Goal: Task Accomplishment & Management: Use online tool/utility

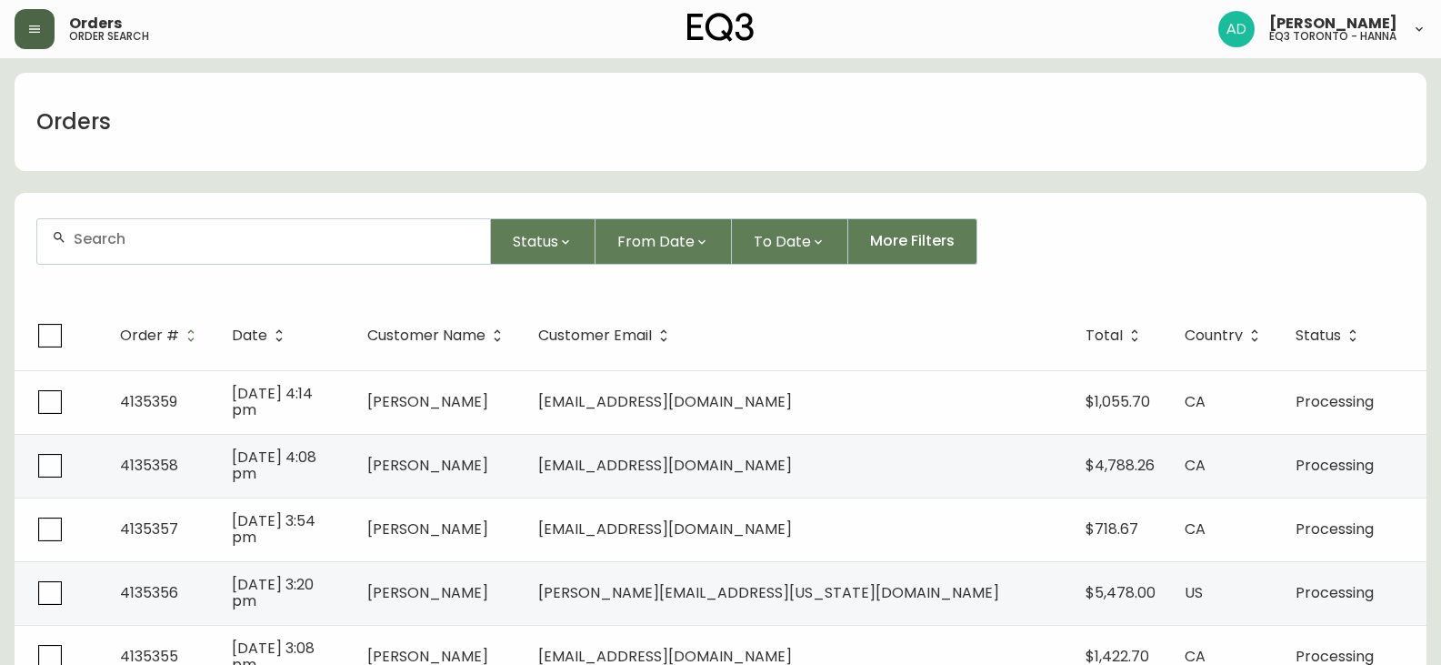
click at [24, 33] on button "button" at bounding box center [35, 29] width 40 height 40
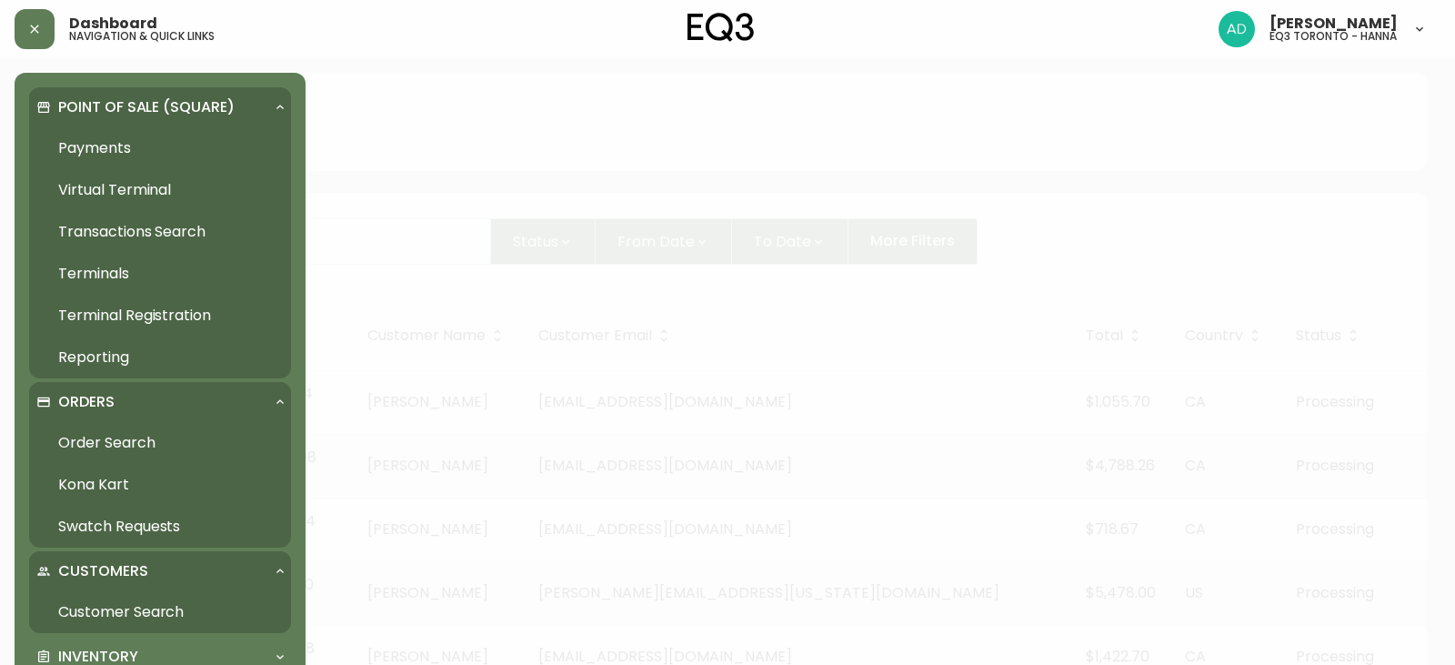
click at [278, 391] on div "Orders" at bounding box center [160, 402] width 262 height 40
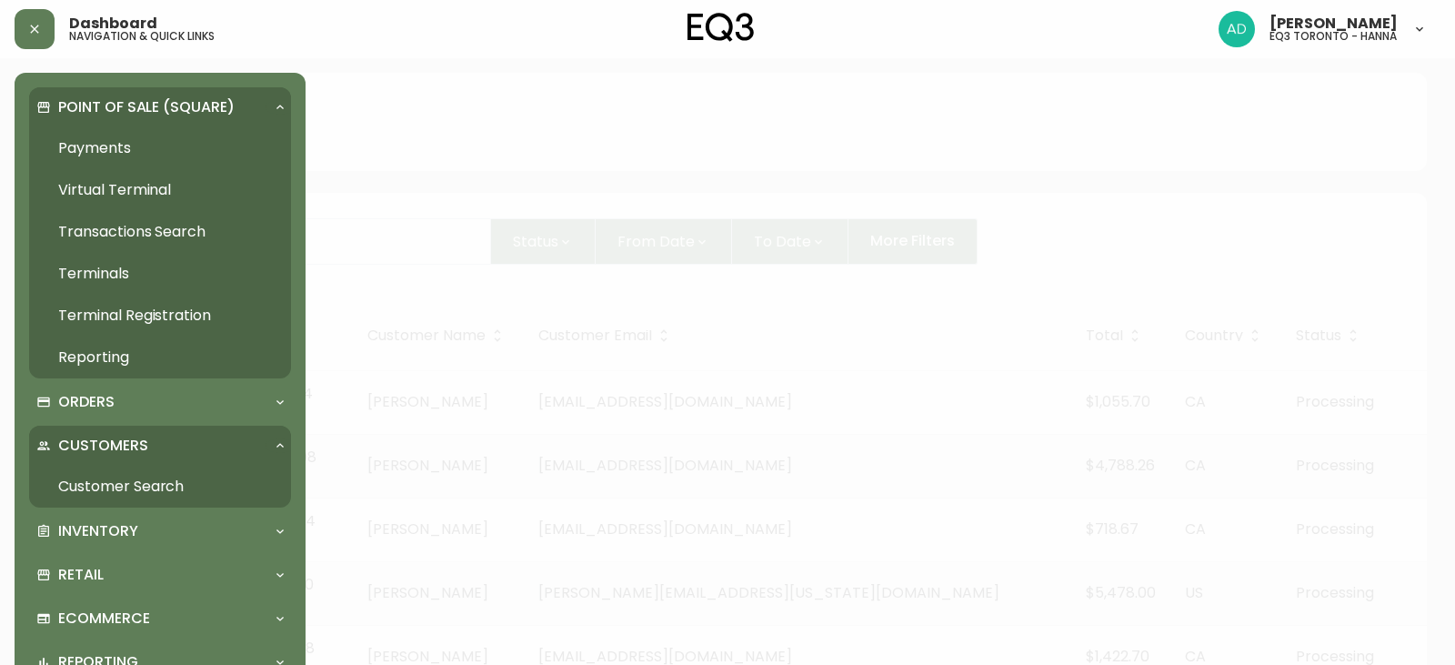
click at [283, 434] on div "Customers" at bounding box center [160, 445] width 262 height 40
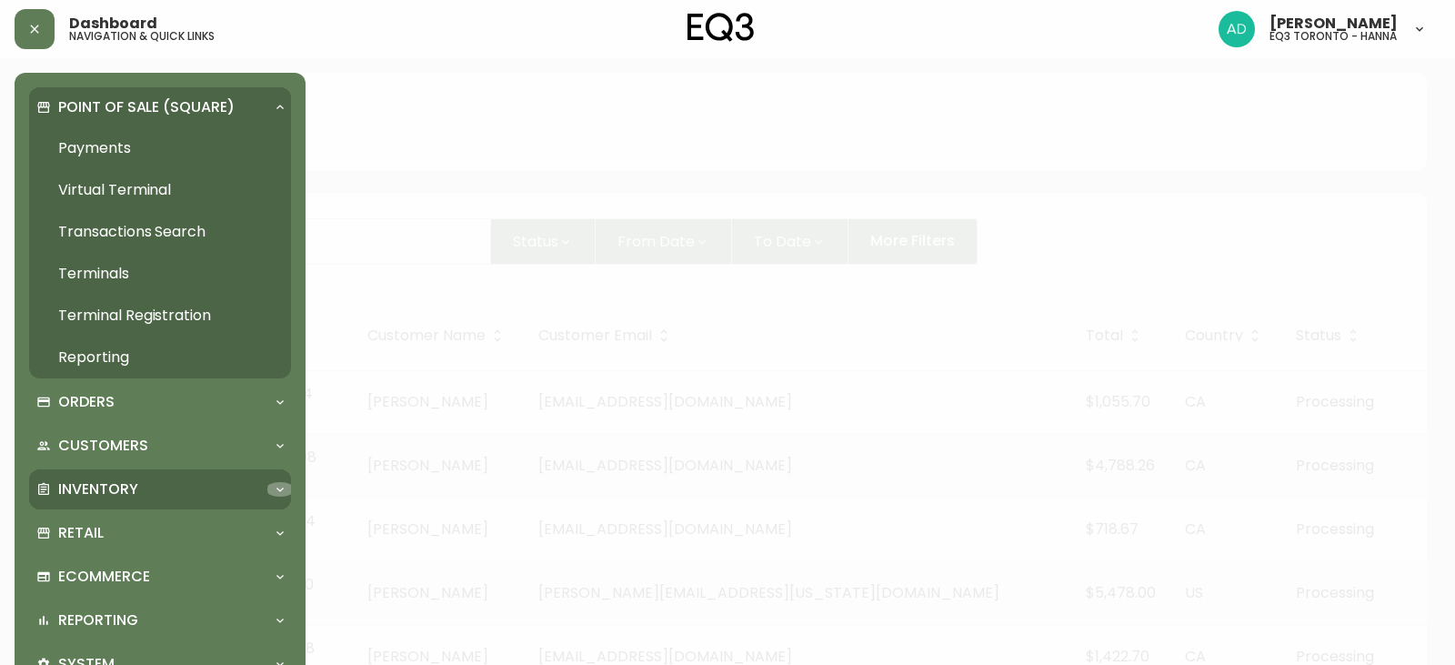
click at [272, 483] on div at bounding box center [279, 489] width 29 height 15
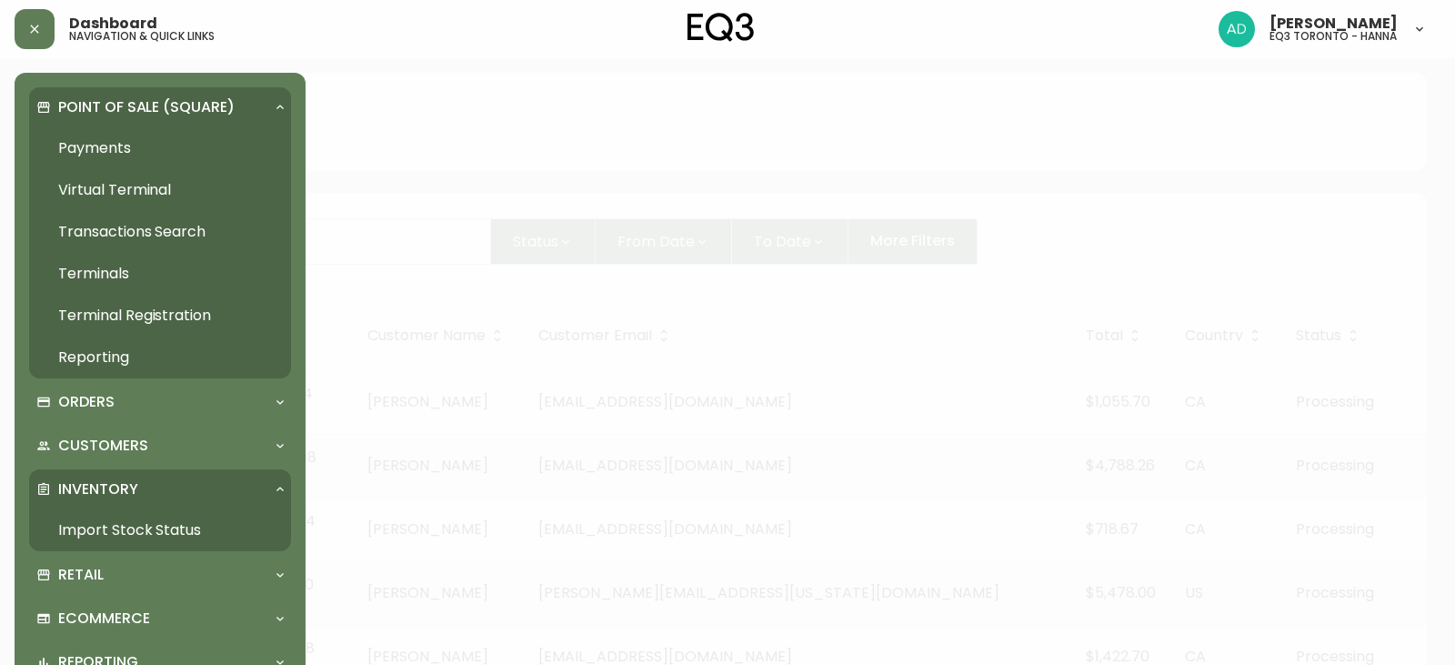
click at [110, 531] on link "Import Stock Status" at bounding box center [160, 530] width 262 height 42
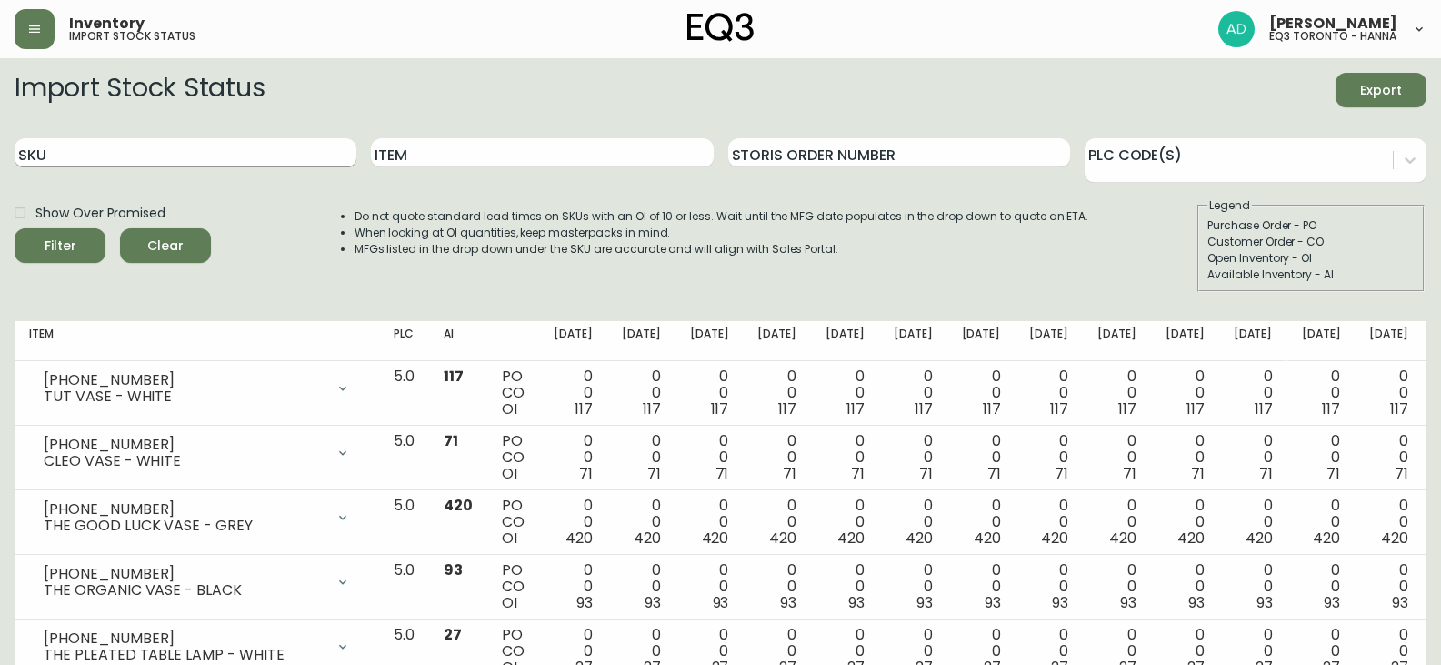
click at [190, 161] on input "SKU" at bounding box center [186, 152] width 342 height 29
paste input "[PHONE_NUMBER]"
type input "[PHONE_NUMBER]"
click at [26, 247] on button "Filter" at bounding box center [60, 245] width 91 height 35
